Goal: Transaction & Acquisition: Purchase product/service

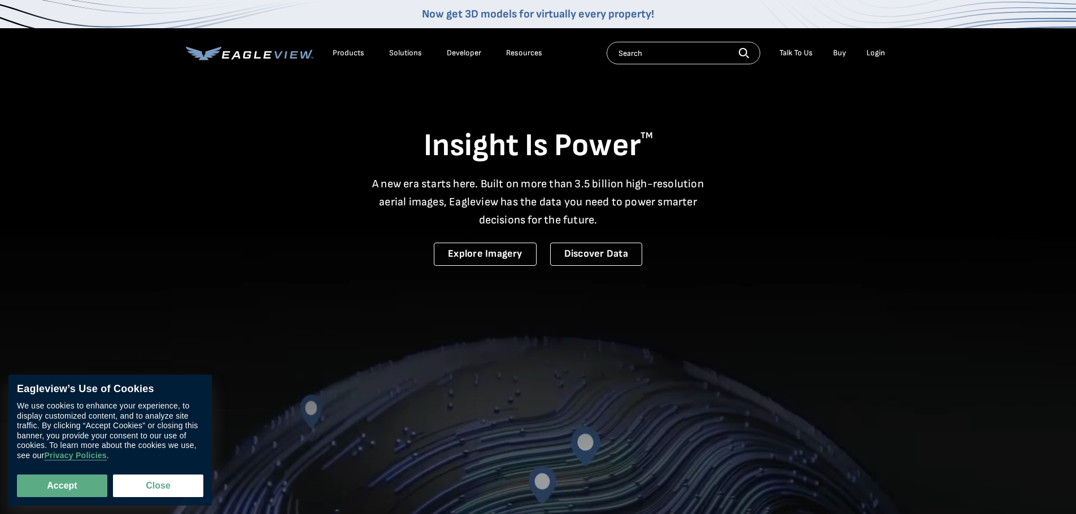
click at [876, 56] on div "Login" at bounding box center [875, 53] width 19 height 10
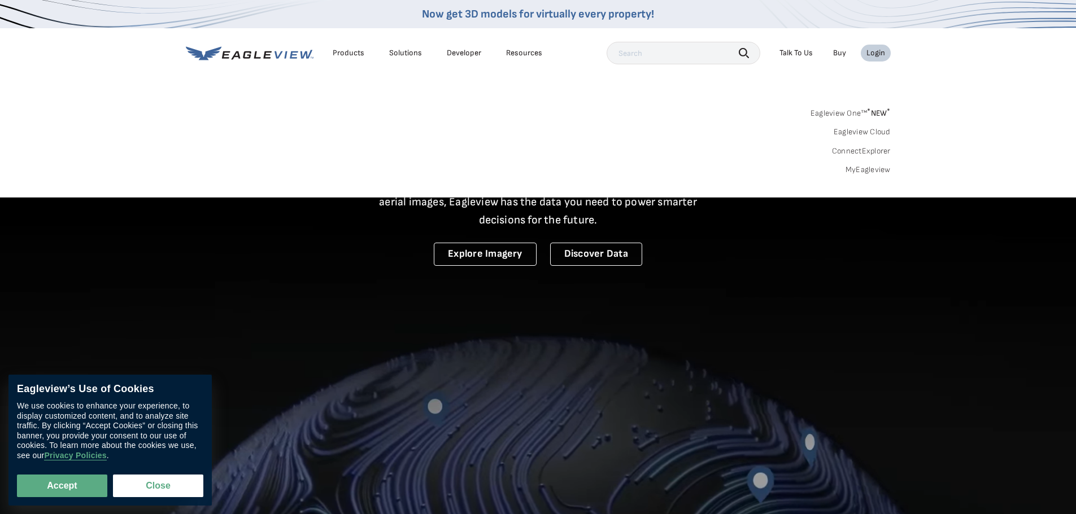
click at [858, 168] on link "MyEagleview" at bounding box center [867, 170] width 45 height 10
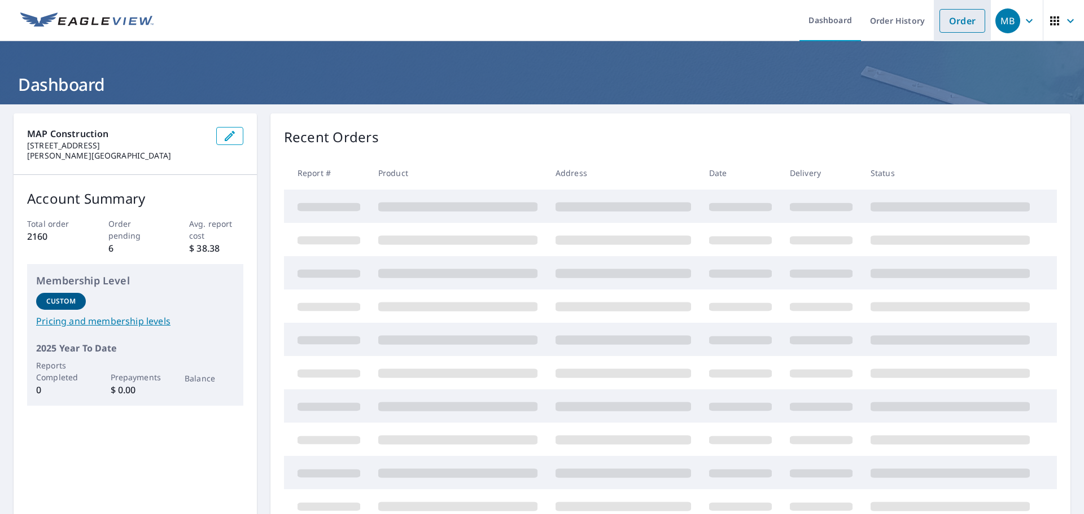
click at [957, 25] on link "Order" at bounding box center [962, 21] width 46 height 24
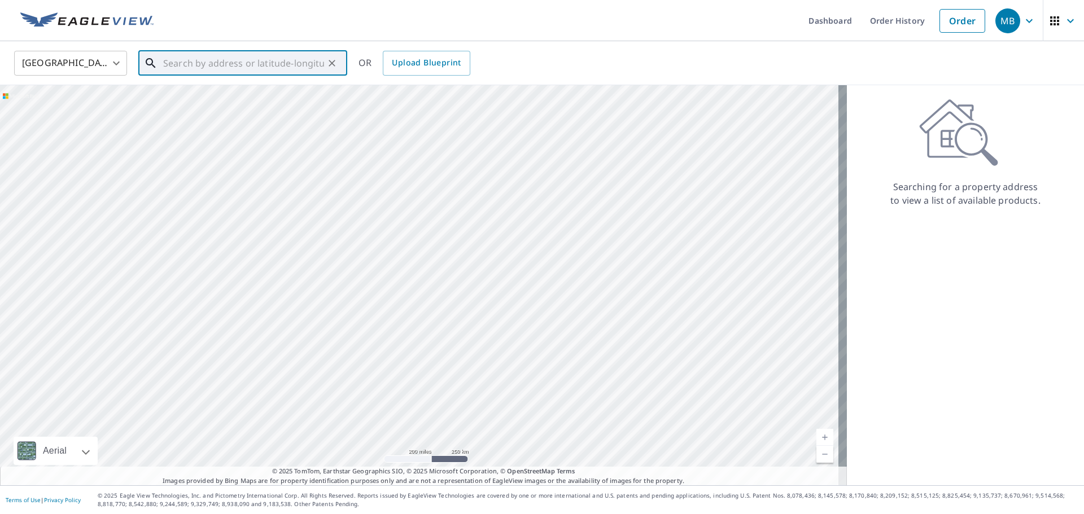
click at [189, 62] on input "text" at bounding box center [243, 63] width 161 height 32
paste input "1372 wilshire, lyndhurst"
click at [271, 98] on span "1372 Willshire Rd" at bounding box center [249, 96] width 177 height 14
type input "1372 Willshire Rd Cleveland, OH 44124"
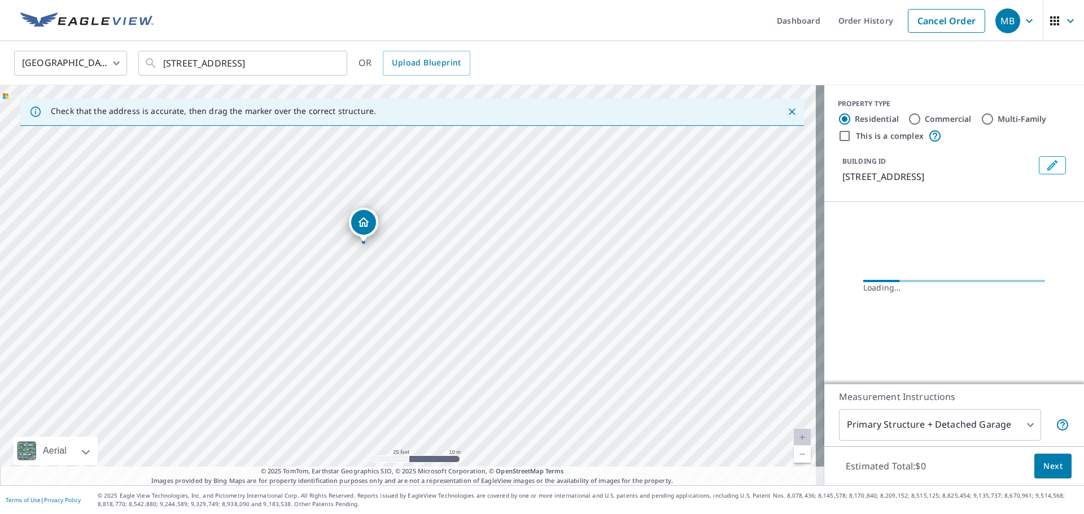
drag, startPoint x: 355, startPoint y: 267, endPoint x: 504, endPoint y: 305, distance: 153.9
click at [504, 305] on div "1372 Willshire Rd Cleveland, OH 44124" at bounding box center [412, 285] width 824 height 400
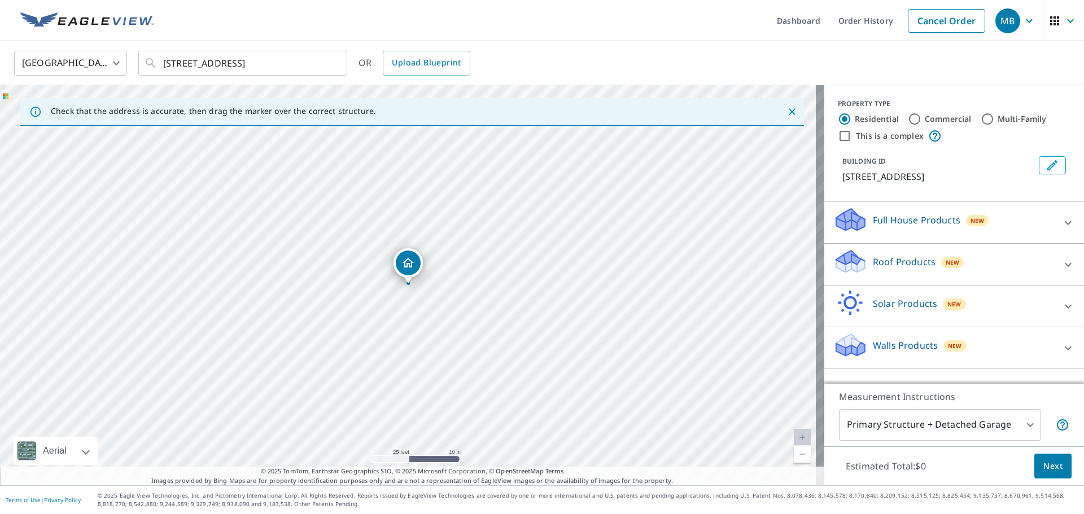
click at [908, 266] on p "Roof Products" at bounding box center [904, 262] width 63 height 14
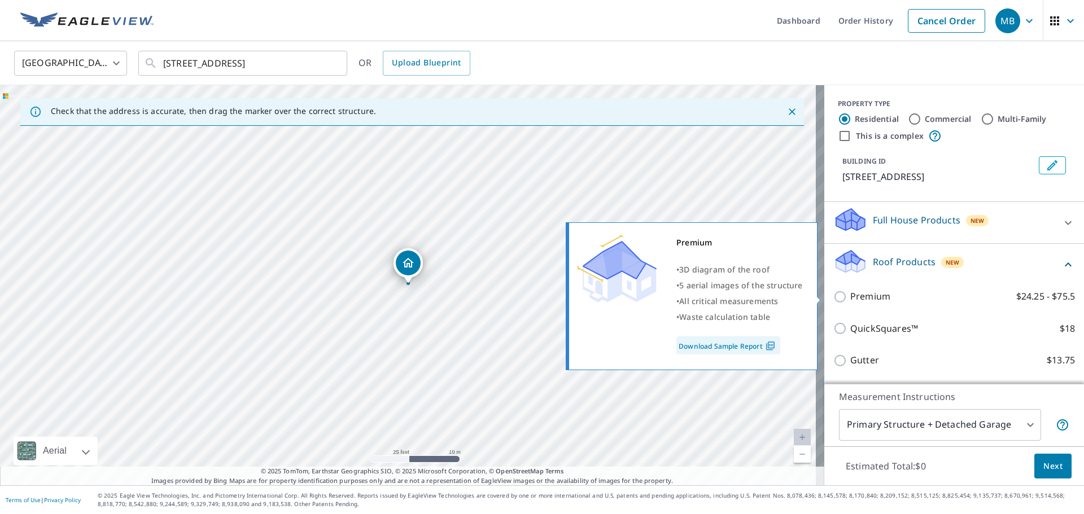
click at [833, 300] on input "Premium $24.25 - $75.5" at bounding box center [841, 297] width 17 height 14
checkbox input "true"
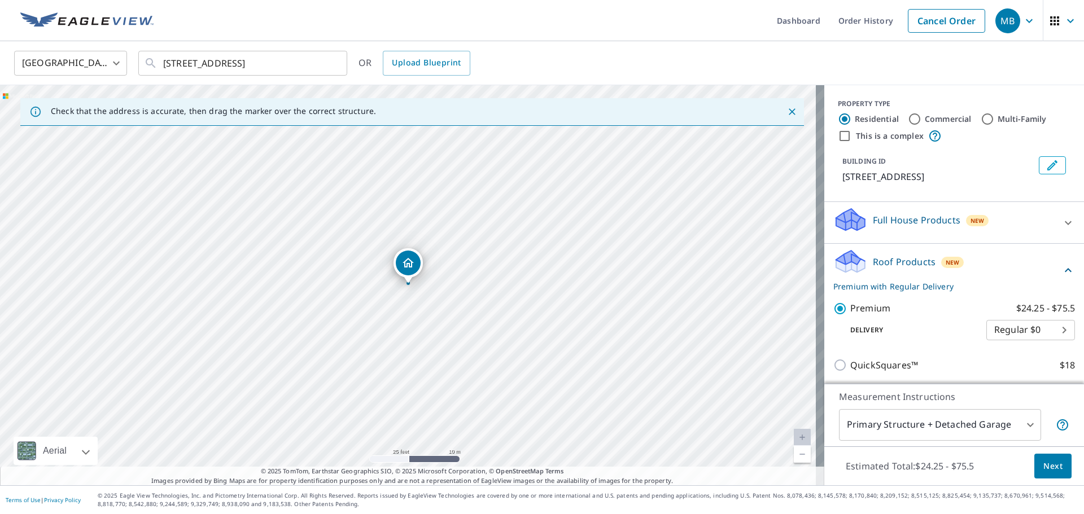
click at [1050, 466] on span "Next" at bounding box center [1052, 467] width 19 height 14
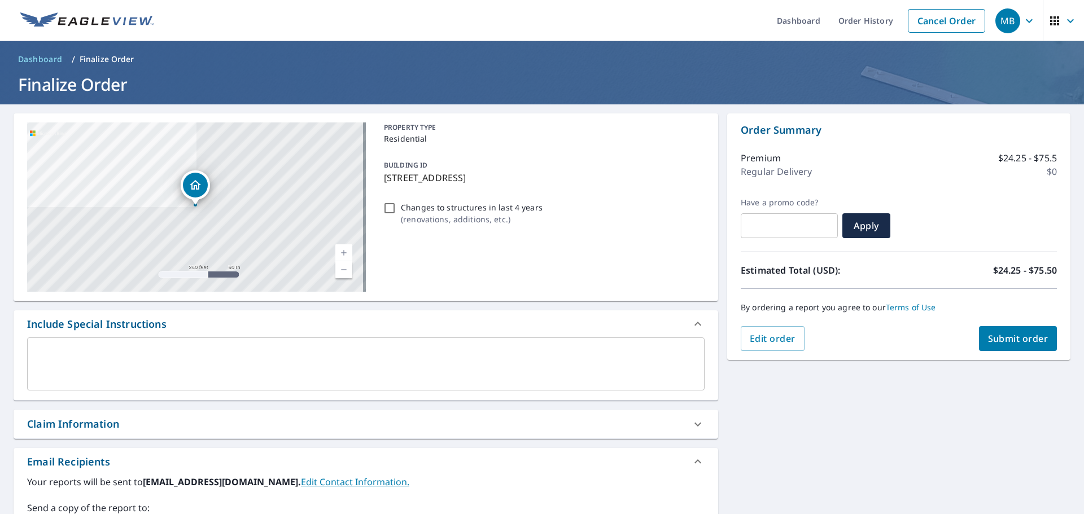
click at [1026, 341] on span "Submit order" at bounding box center [1018, 339] width 60 height 12
